Goal: Task Accomplishment & Management: Manage account settings

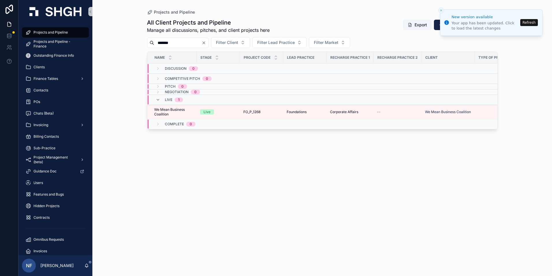
click at [44, 31] on span "Projects and Pipeline" at bounding box center [51, 32] width 34 height 5
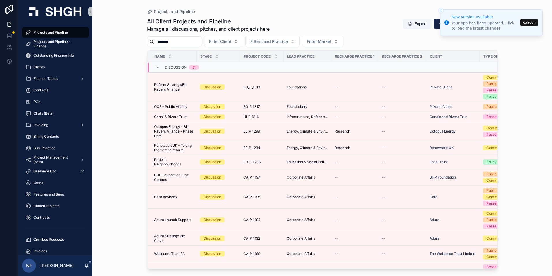
click at [180, 40] on input "*******" at bounding box center [177, 42] width 47 height 8
type input "*"
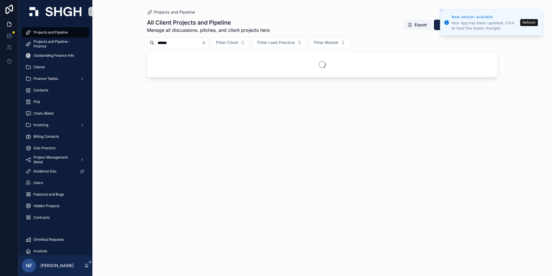
type input "******"
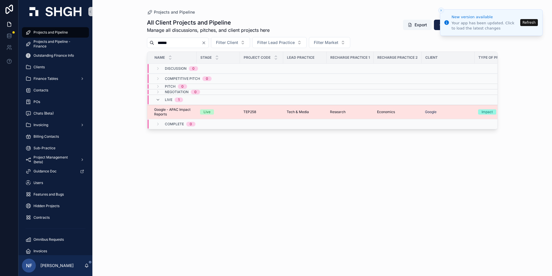
click at [166, 107] on span "Google - APAC Impact Reports" at bounding box center [173, 111] width 39 height 9
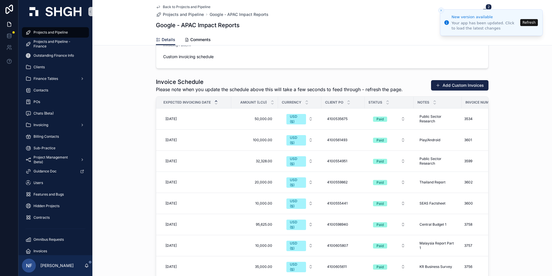
scroll to position [722, 0]
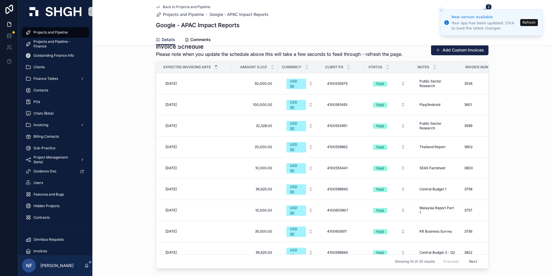
click at [469, 257] on button "Next" at bounding box center [473, 261] width 16 height 9
click at [468, 259] on button "Next" at bounding box center [473, 261] width 16 height 9
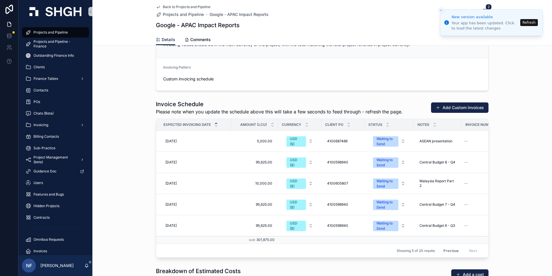
scroll to position [664, 0]
click at [446, 253] on button "Previous" at bounding box center [451, 250] width 23 height 9
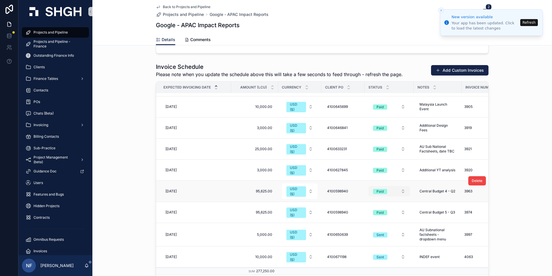
scroll to position [751, 0]
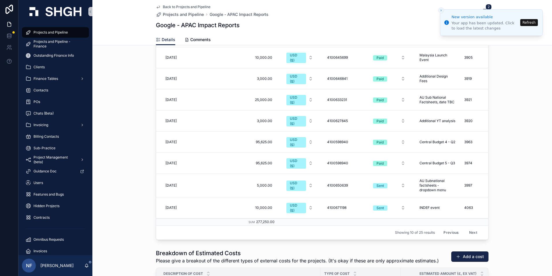
click at [465, 228] on button "Next" at bounding box center [473, 232] width 16 height 9
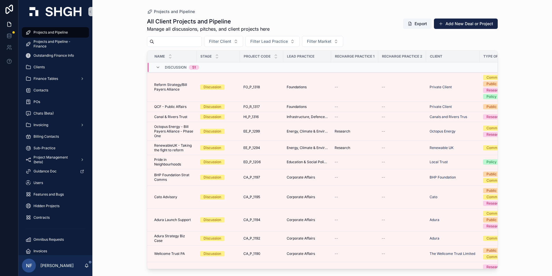
click at [58, 35] on div "Projects and Pipeline" at bounding box center [55, 32] width 60 height 9
click at [155, 41] on input "scrollable content" at bounding box center [177, 42] width 47 height 8
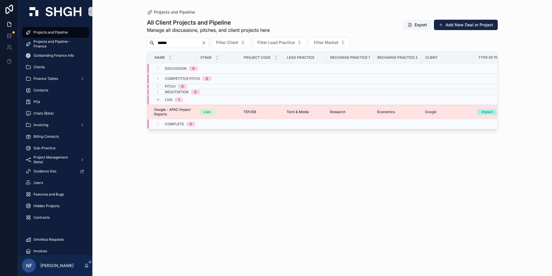
type input "******"
click at [169, 109] on span "Google - APAC Impact Reports" at bounding box center [173, 111] width 39 height 9
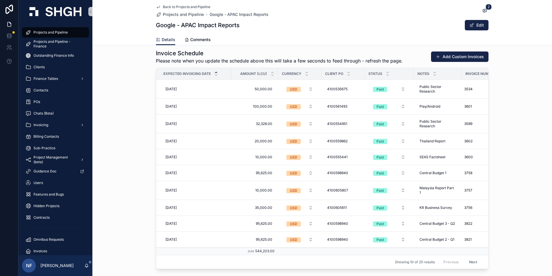
scroll to position [751, 0]
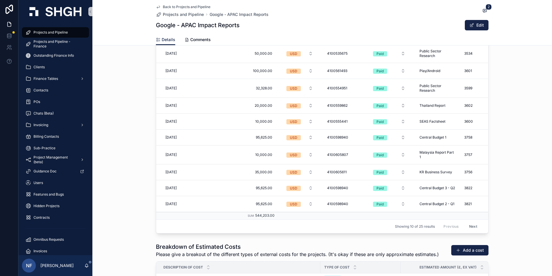
click at [473, 226] on button "Next" at bounding box center [473, 226] width 16 height 9
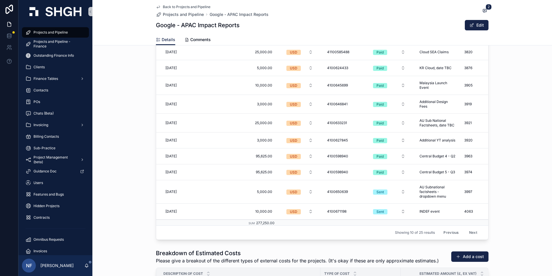
click at [467, 228] on button "Next" at bounding box center [473, 232] width 16 height 9
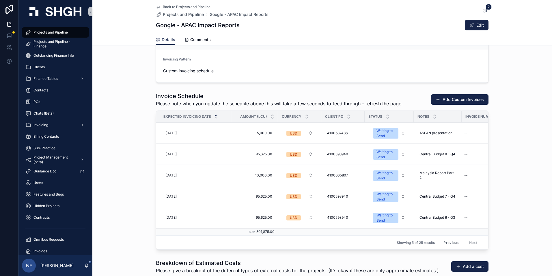
scroll to position [664, 0]
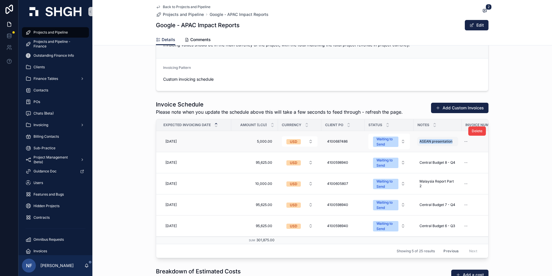
drag, startPoint x: 417, startPoint y: 141, endPoint x: 453, endPoint y: 142, distance: 35.8
click at [453, 142] on div "ASEAN presentation ASEAN presentation" at bounding box center [437, 141] width 41 height 9
drag, startPoint x: 421, startPoint y: 150, endPoint x: 464, endPoint y: 149, distance: 42.8
click at [464, 149] on textarea "**********" at bounding box center [446, 152] width 55 height 17
click at [492, 151] on div "scrollable content" at bounding box center [484, 149] width 15 height 7
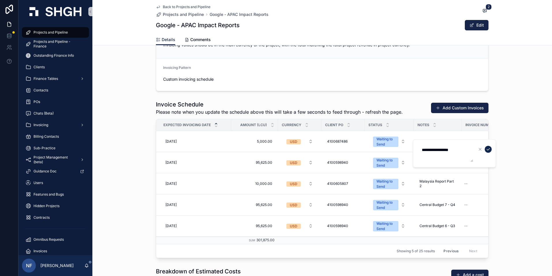
click at [487, 151] on icon "scrollable content" at bounding box center [488, 149] width 5 height 5
click at [475, 141] on div "--" at bounding box center [483, 141] width 42 height 9
type input "****"
click at [530, 146] on div "scrollable content" at bounding box center [529, 149] width 15 height 7
click at [533, 146] on button "scrollable content" at bounding box center [533, 149] width 7 height 7
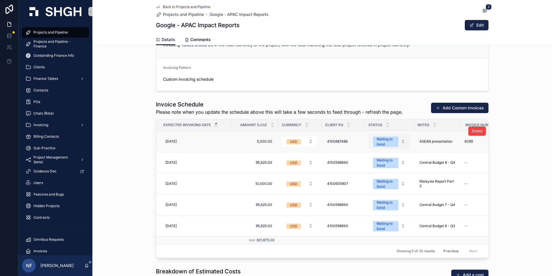
click at [383, 140] on div "Waiting to Send" at bounding box center [386, 141] width 18 height 10
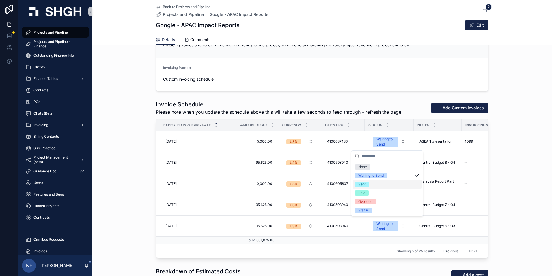
click at [361, 183] on div "Sent" at bounding box center [362, 183] width 8 height 5
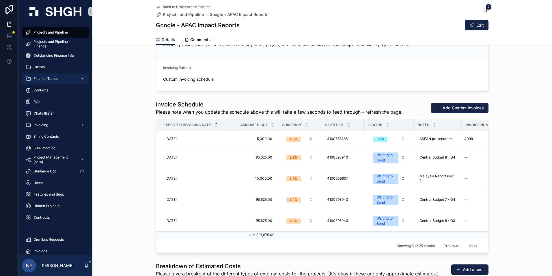
click at [47, 78] on span "Finance Tables" at bounding box center [46, 78] width 25 height 5
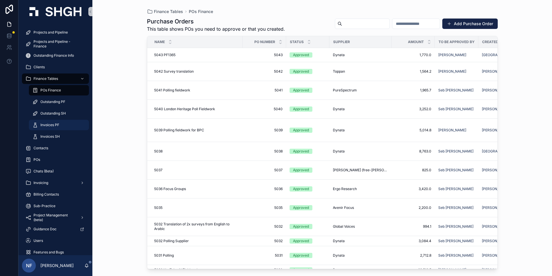
click at [49, 123] on span "Invoices PF" at bounding box center [49, 124] width 19 height 5
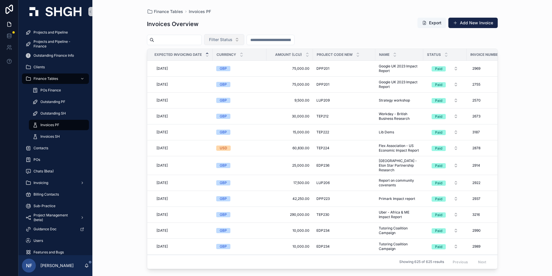
click at [242, 36] on button "Filter Status" at bounding box center [224, 39] width 40 height 11
click at [211, 60] on div "Waiting to Send" at bounding box center [238, 62] width 69 height 9
